Goal: Navigation & Orientation: Find specific page/section

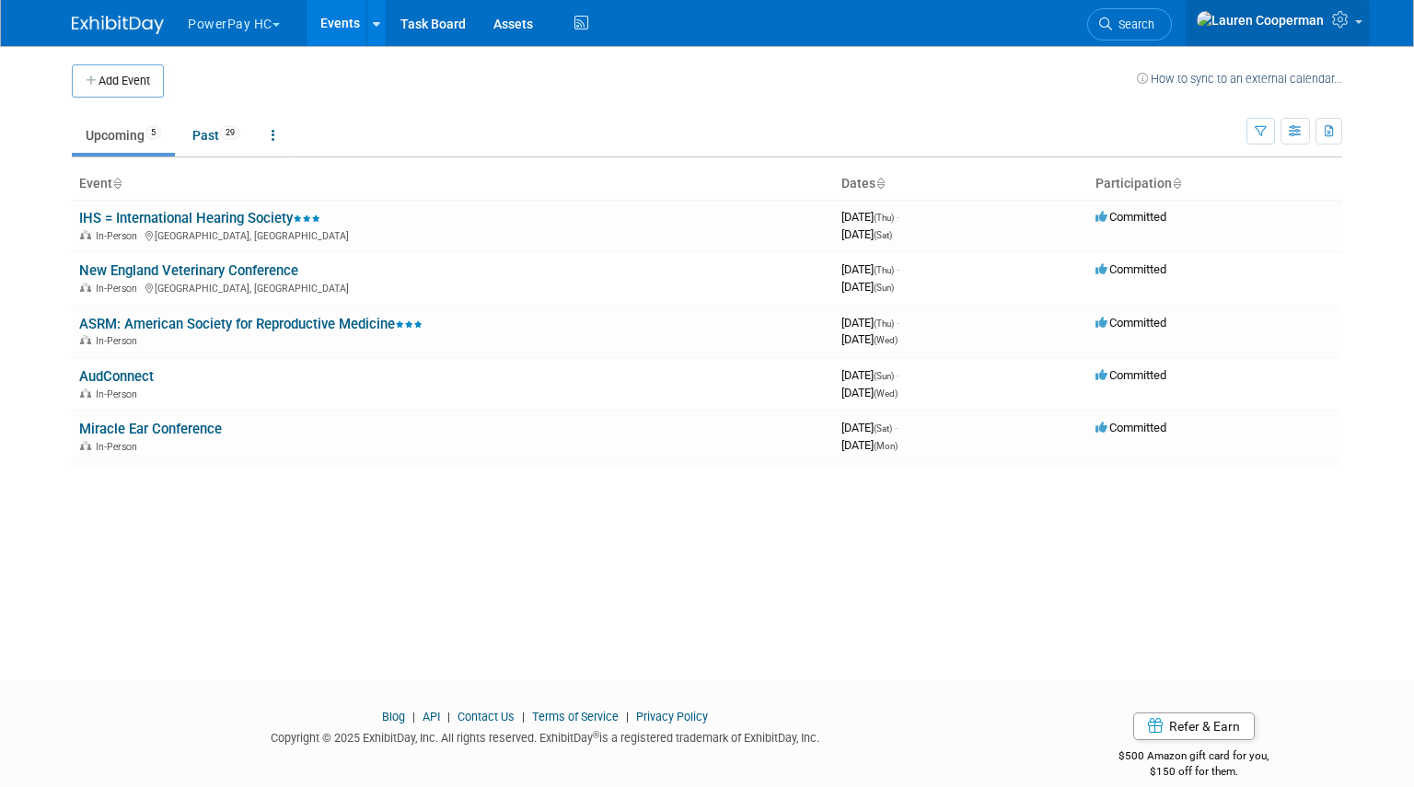
click at [1354, 17] on link at bounding box center [1277, 23] width 184 height 46
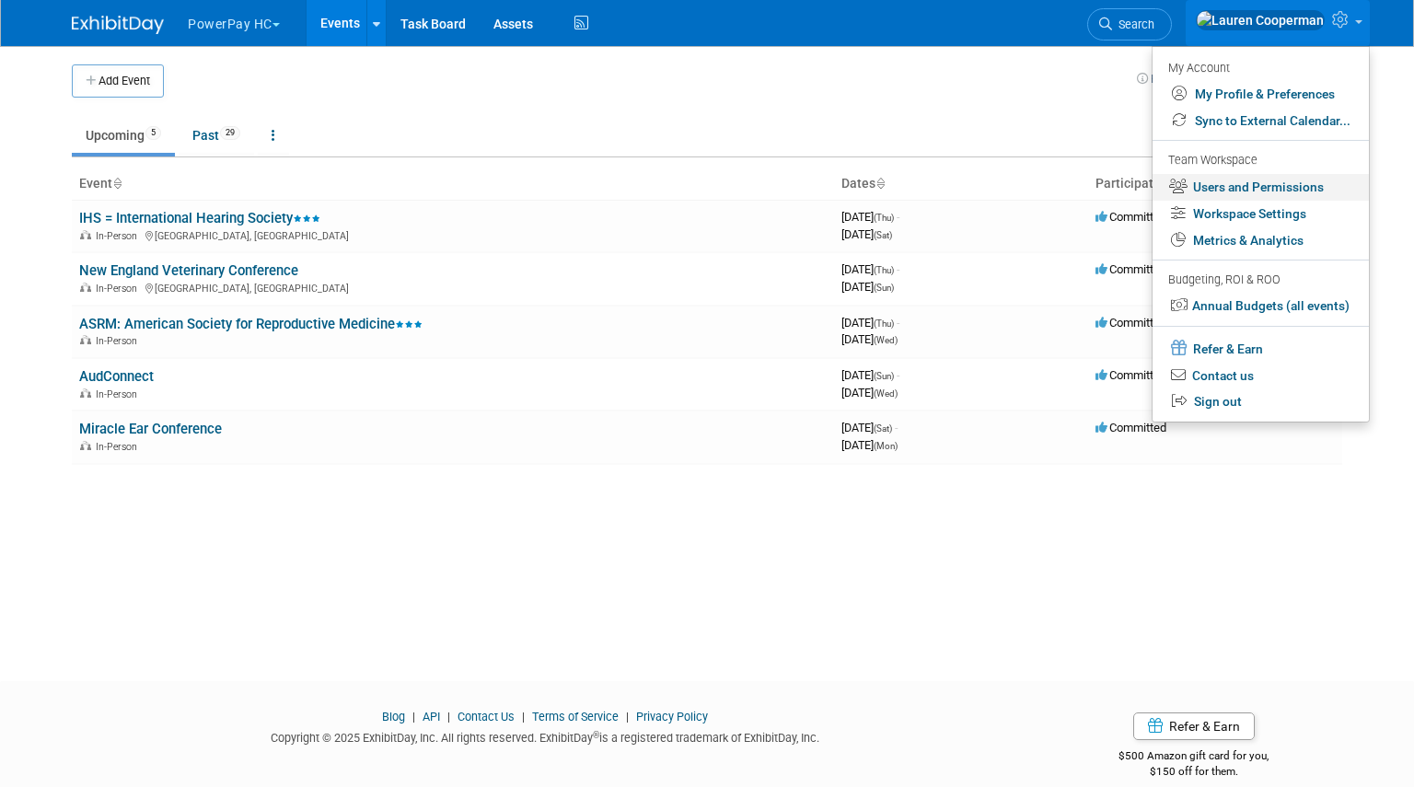
click at [1221, 190] on link "Users and Permissions" at bounding box center [1260, 187] width 216 height 27
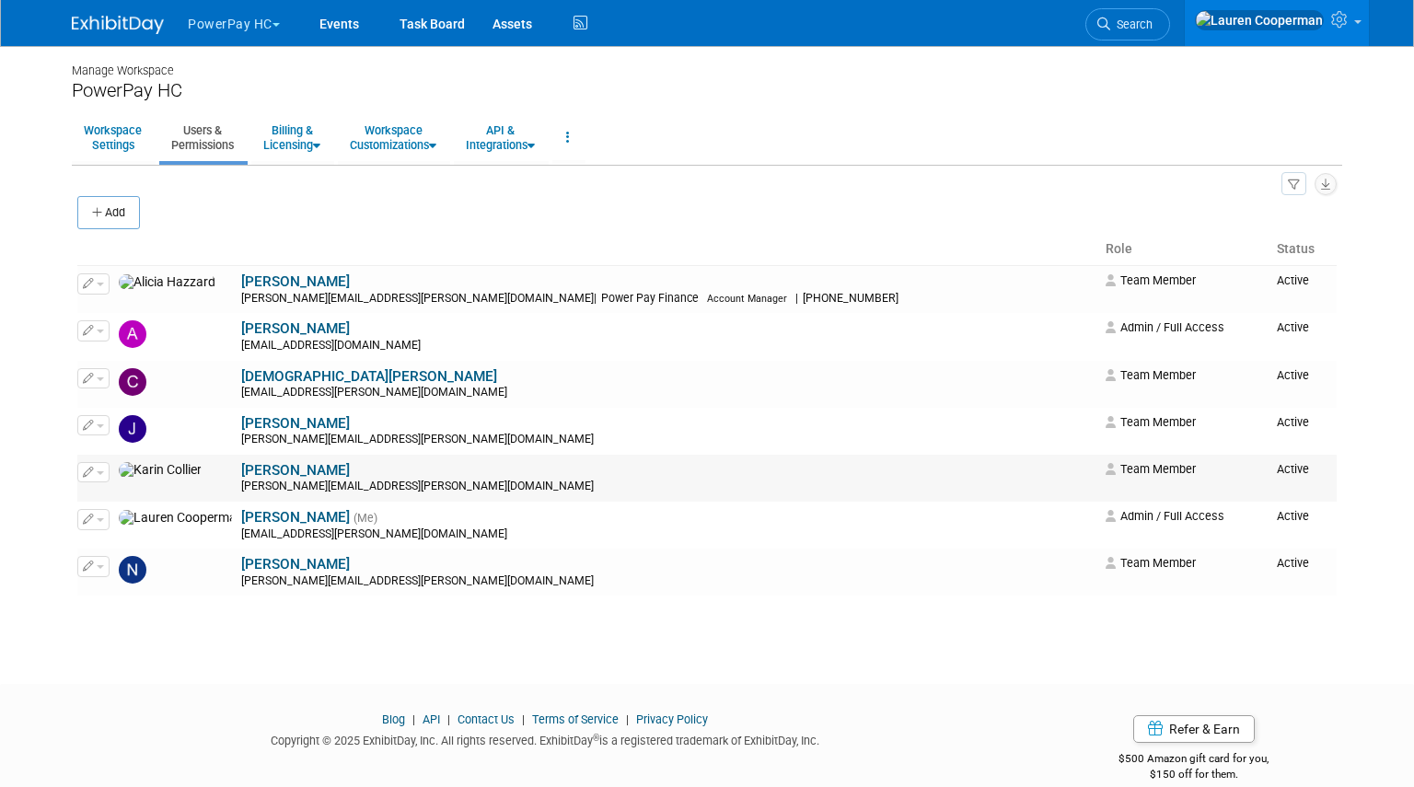
click at [338, 487] on div "karin.collier@getpowerpay.com" at bounding box center [667, 486] width 852 height 15
click at [141, 151] on link "Workspace Settings" at bounding box center [113, 137] width 82 height 45
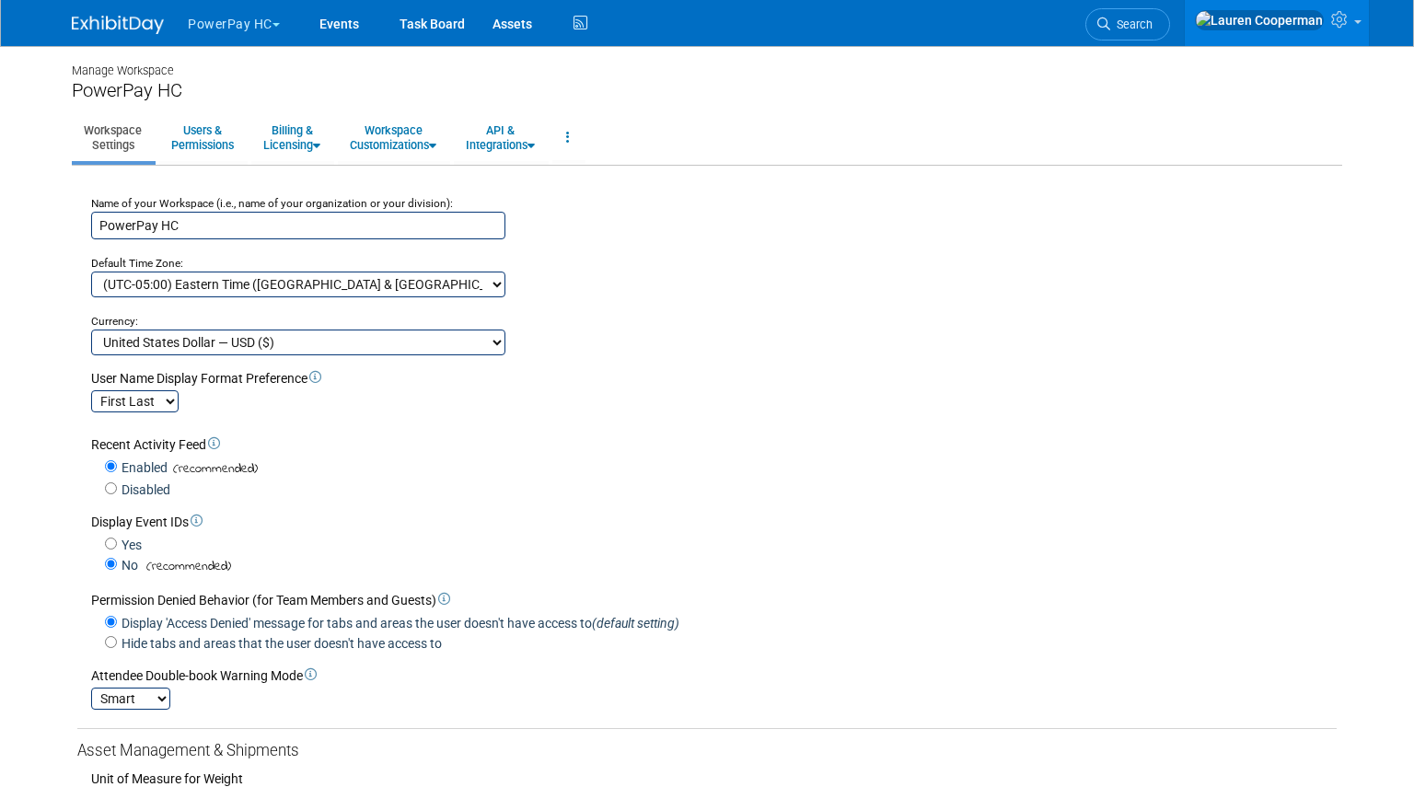
click at [242, 27] on button "PowerPay HC" at bounding box center [244, 20] width 117 height 40
click at [256, 75] on link "PowerPay HC" at bounding box center [253, 85] width 132 height 26
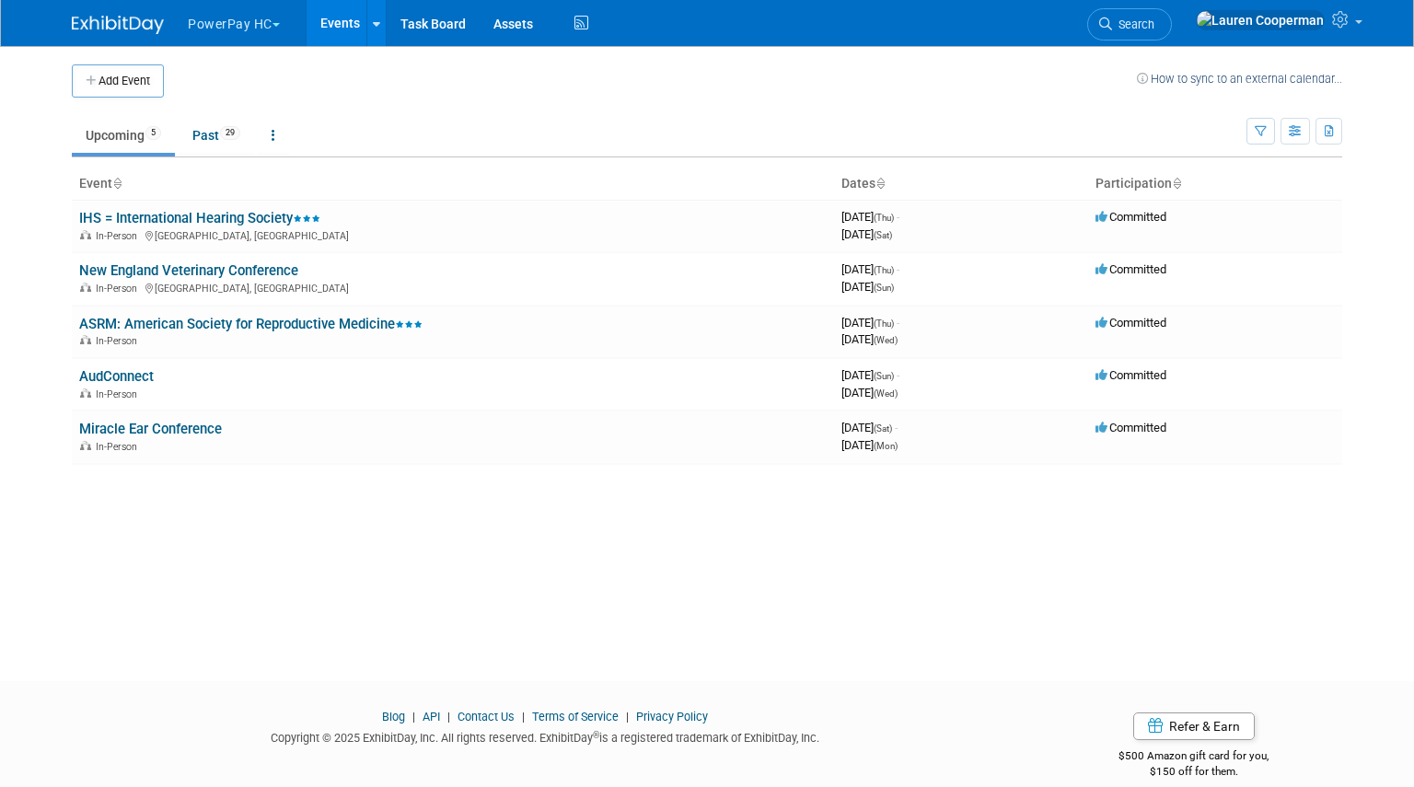
click at [243, 32] on button "PowerPay HC" at bounding box center [244, 20] width 117 height 40
click at [281, 108] on link "PowerPay HI" at bounding box center [253, 111] width 132 height 26
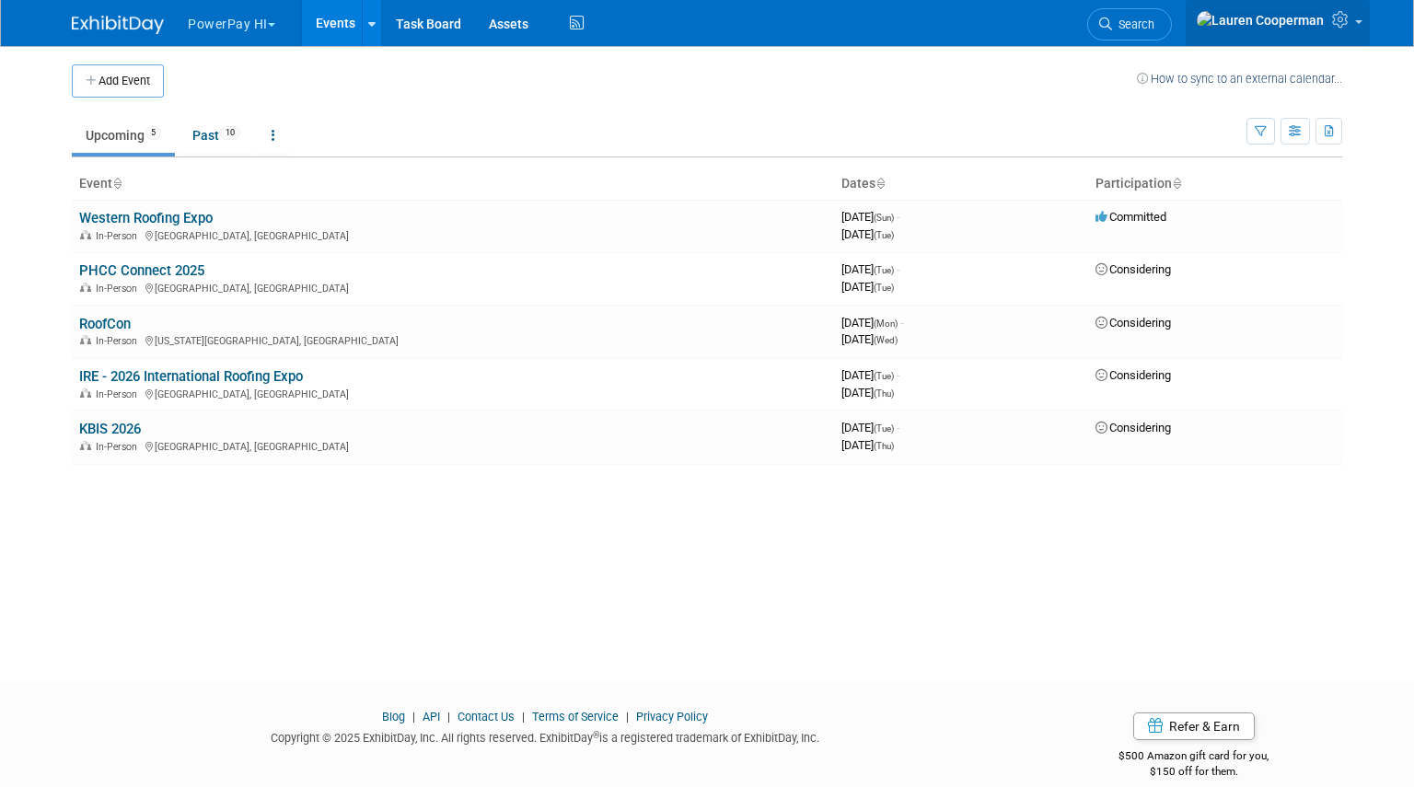
click at [1344, 28] on icon at bounding box center [1342, 19] width 21 height 17
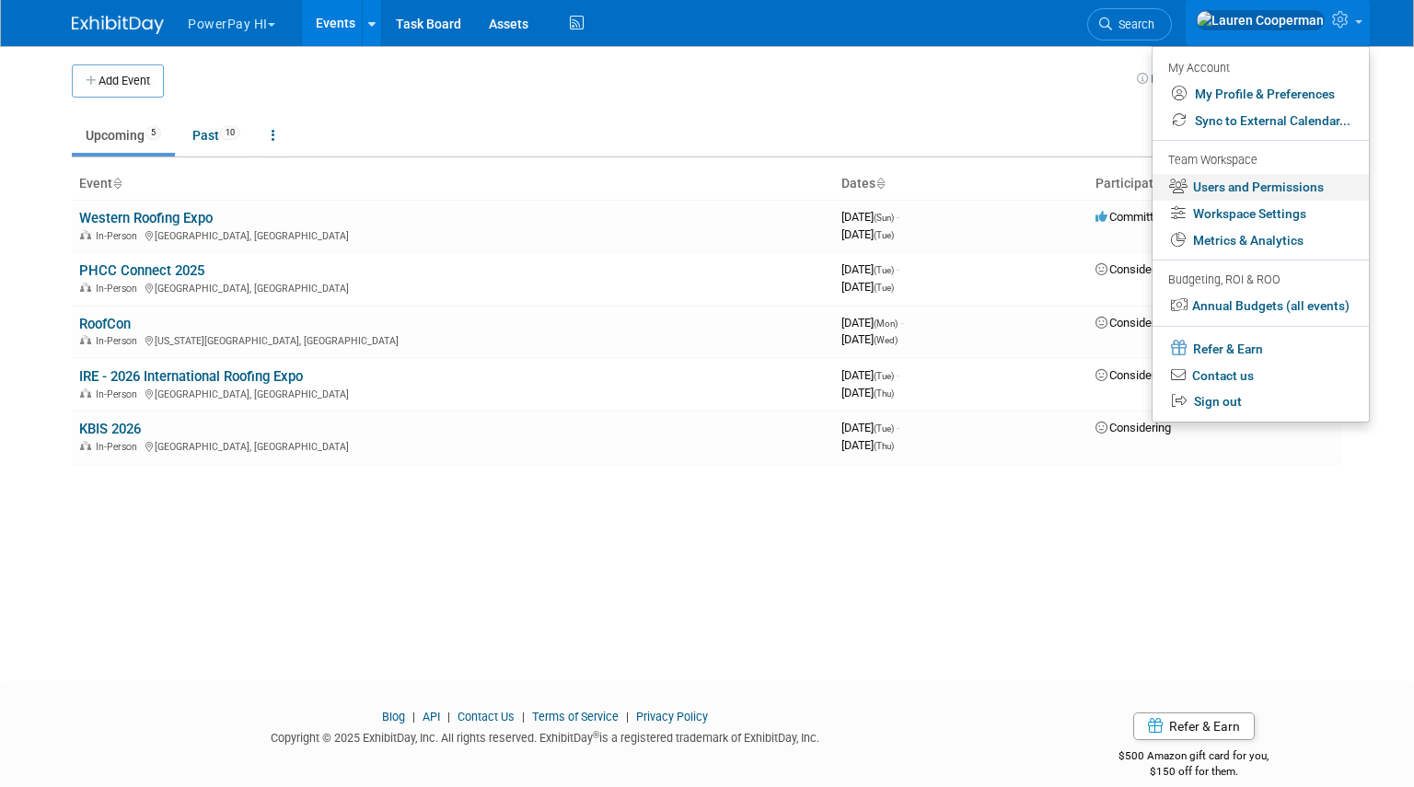
click at [1270, 192] on link "Users and Permissions" at bounding box center [1260, 187] width 216 height 27
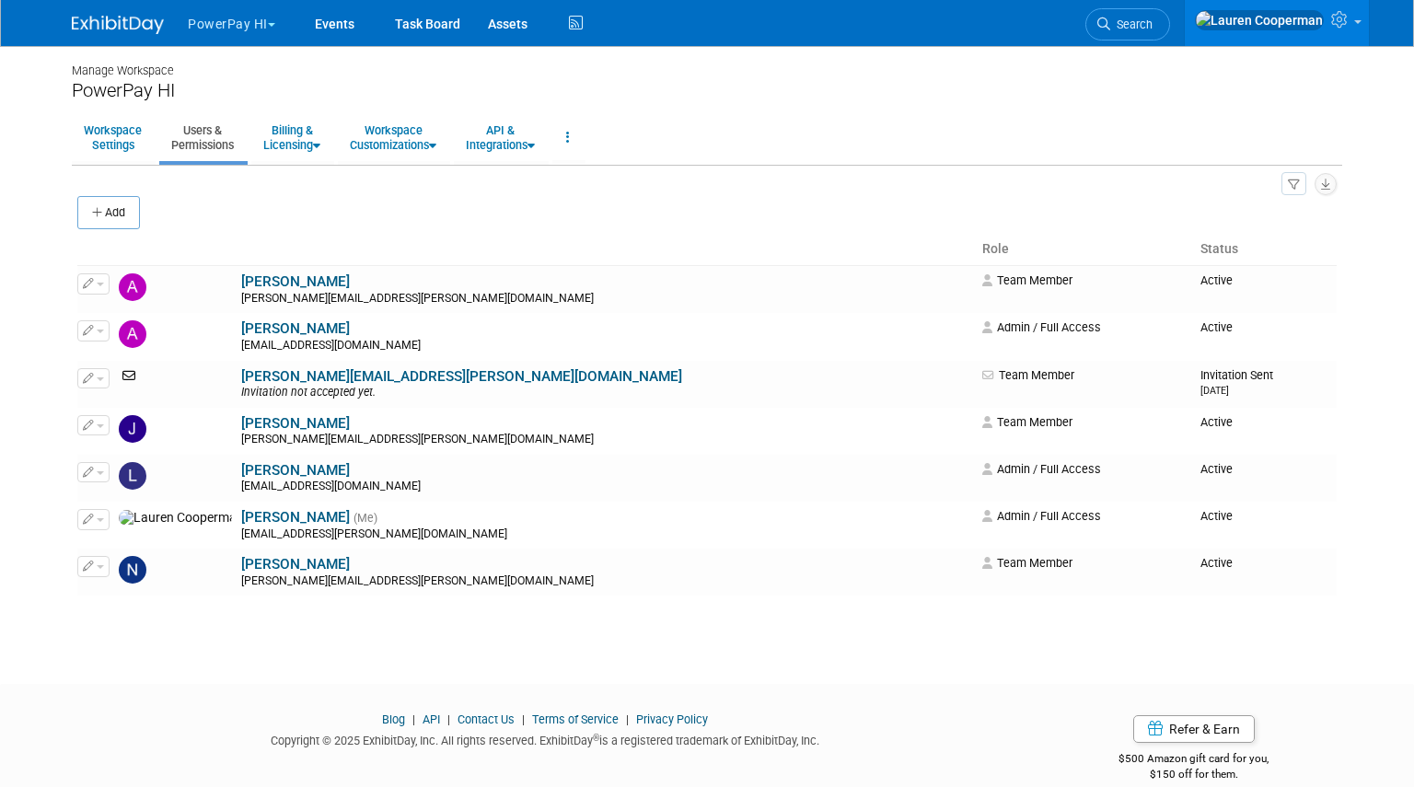
click at [247, 13] on button "PowerPay HI" at bounding box center [242, 20] width 112 height 40
click at [292, 84] on link "PowerPay HC" at bounding box center [253, 85] width 132 height 26
